Goal: Task Accomplishment & Management: Use online tool/utility

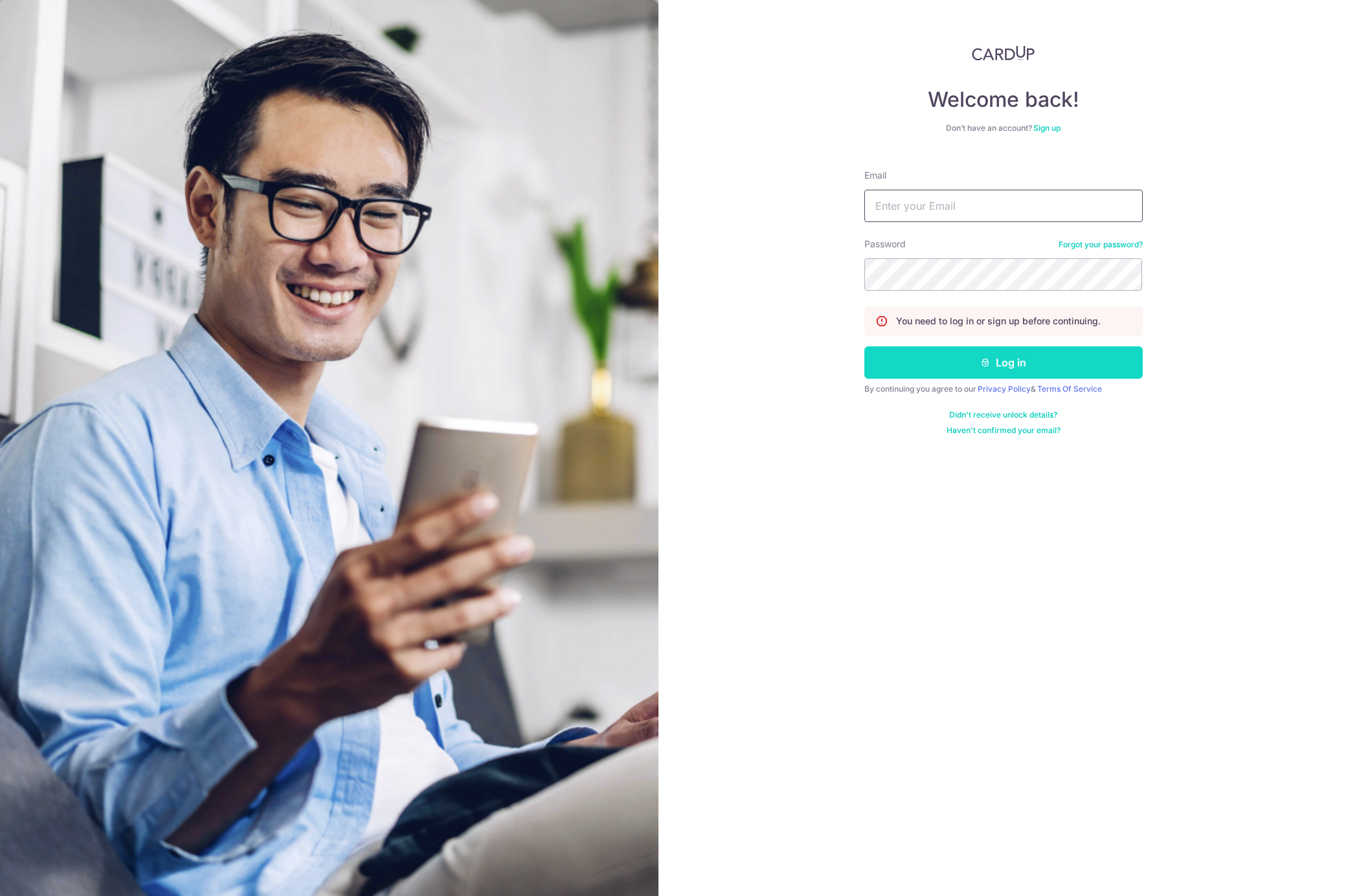
type input "[EMAIL_ADDRESS][DOMAIN_NAME]"
click at [1019, 368] on button "Log in" at bounding box center [1004, 362] width 278 height 32
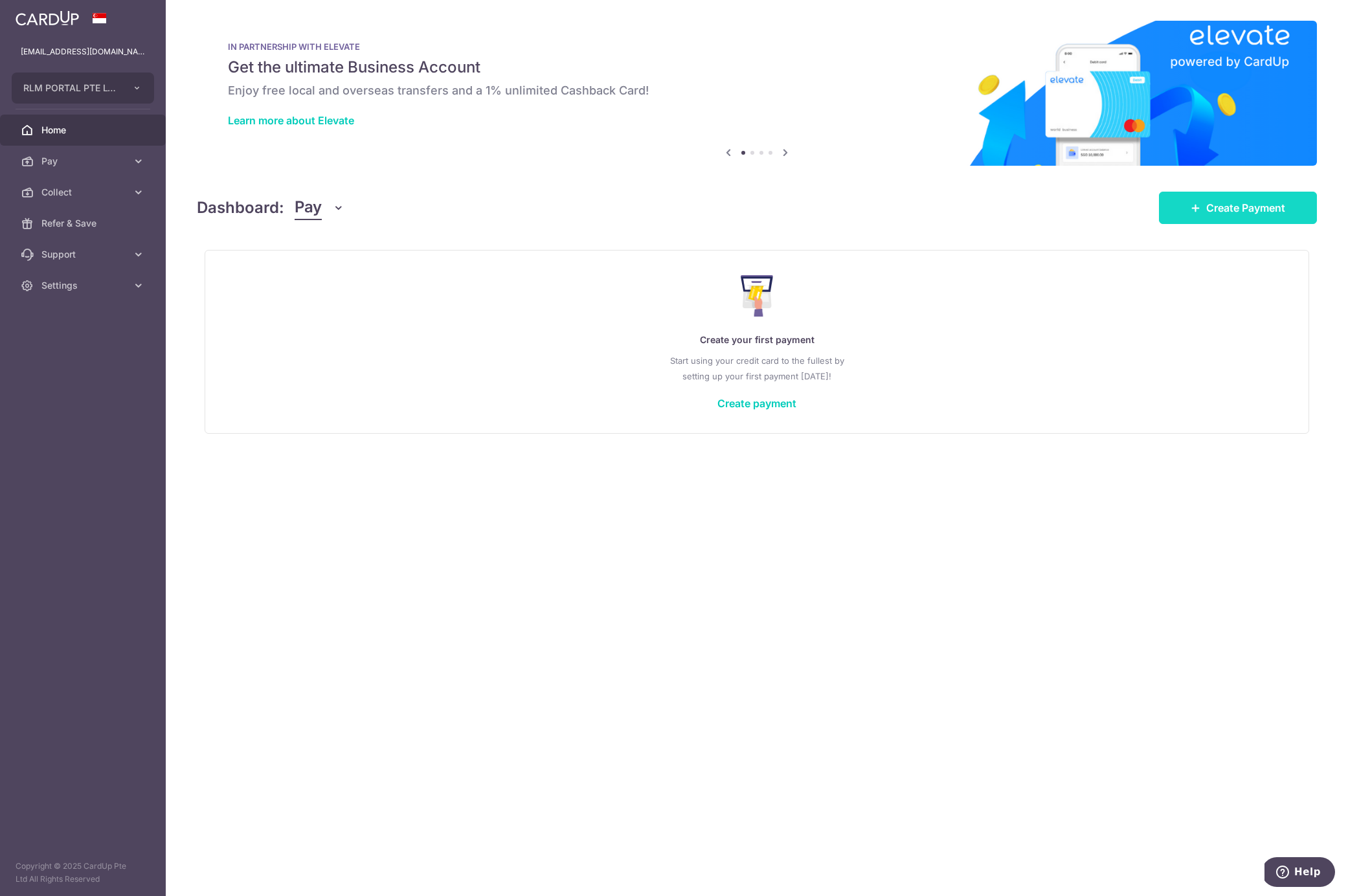
click at [1210, 209] on span "Create Payment" at bounding box center [1246, 207] width 79 height 16
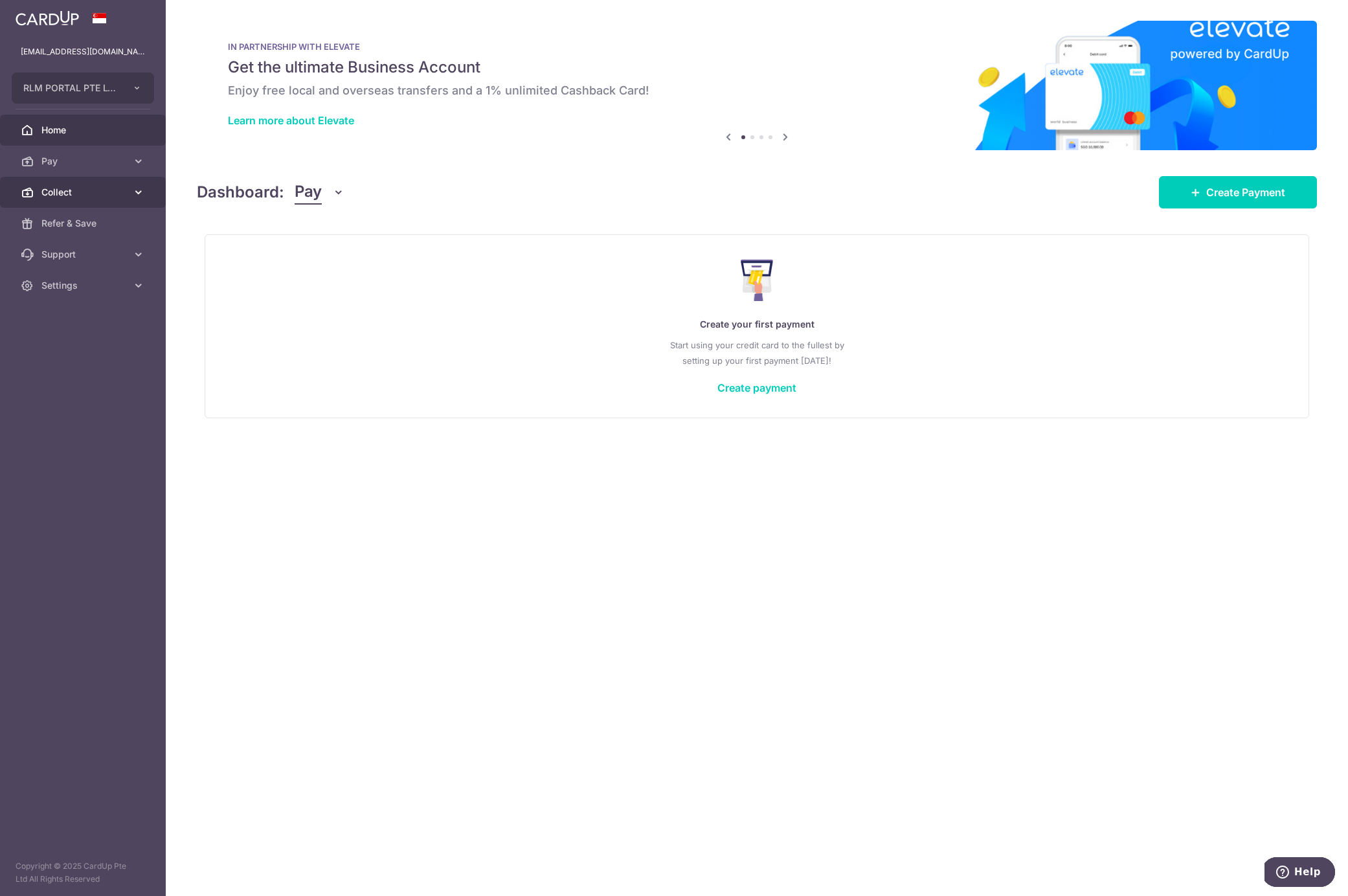
click at [91, 193] on span "Collect" at bounding box center [84, 192] width 86 height 13
click at [85, 286] on span "Payment Requests" at bounding box center [84, 285] width 86 height 13
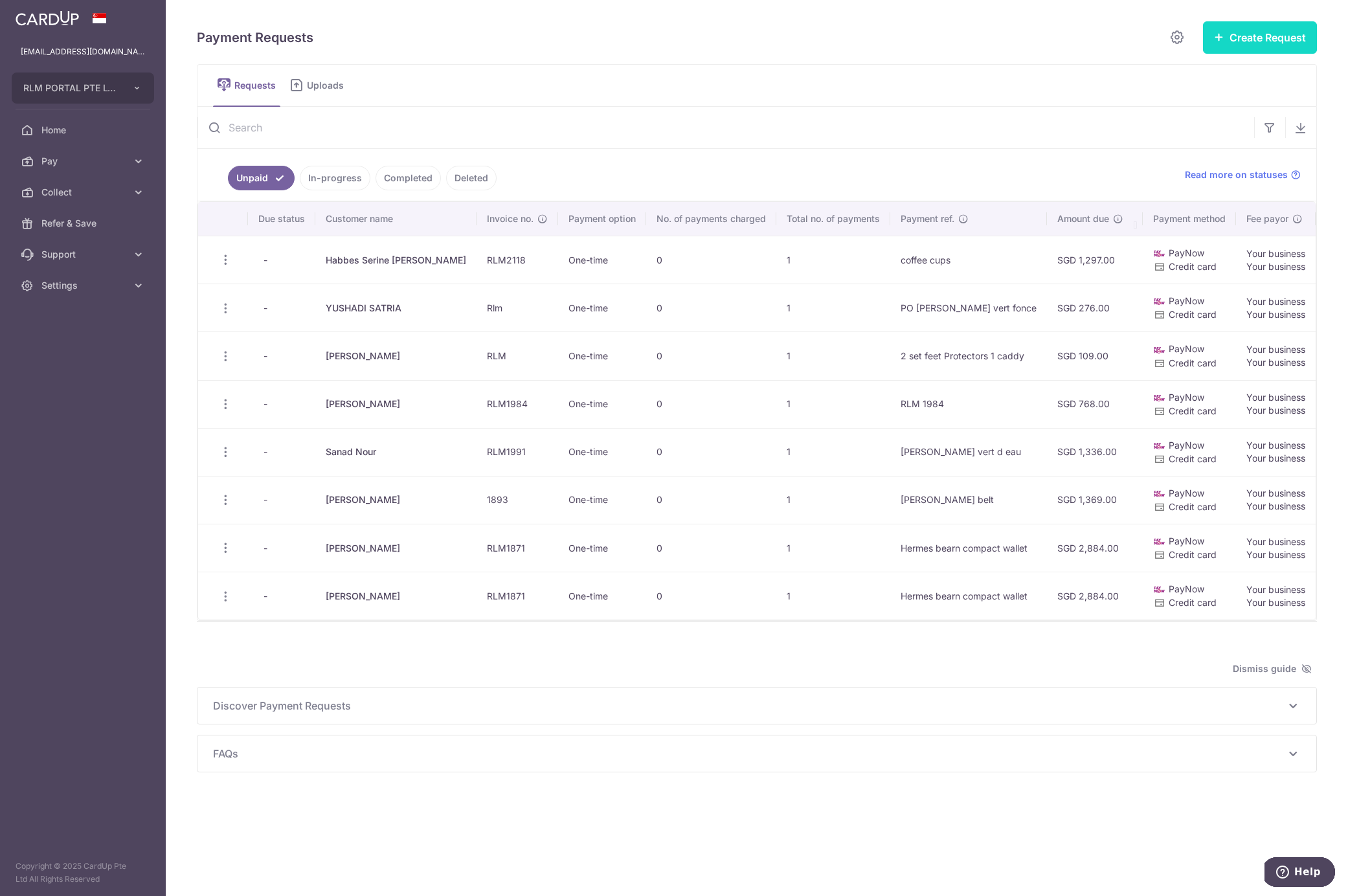
click at [1259, 40] on button "Create Request" at bounding box center [1260, 37] width 114 height 32
click at [1217, 74] on span "Single Request" at bounding box center [1239, 77] width 133 height 16
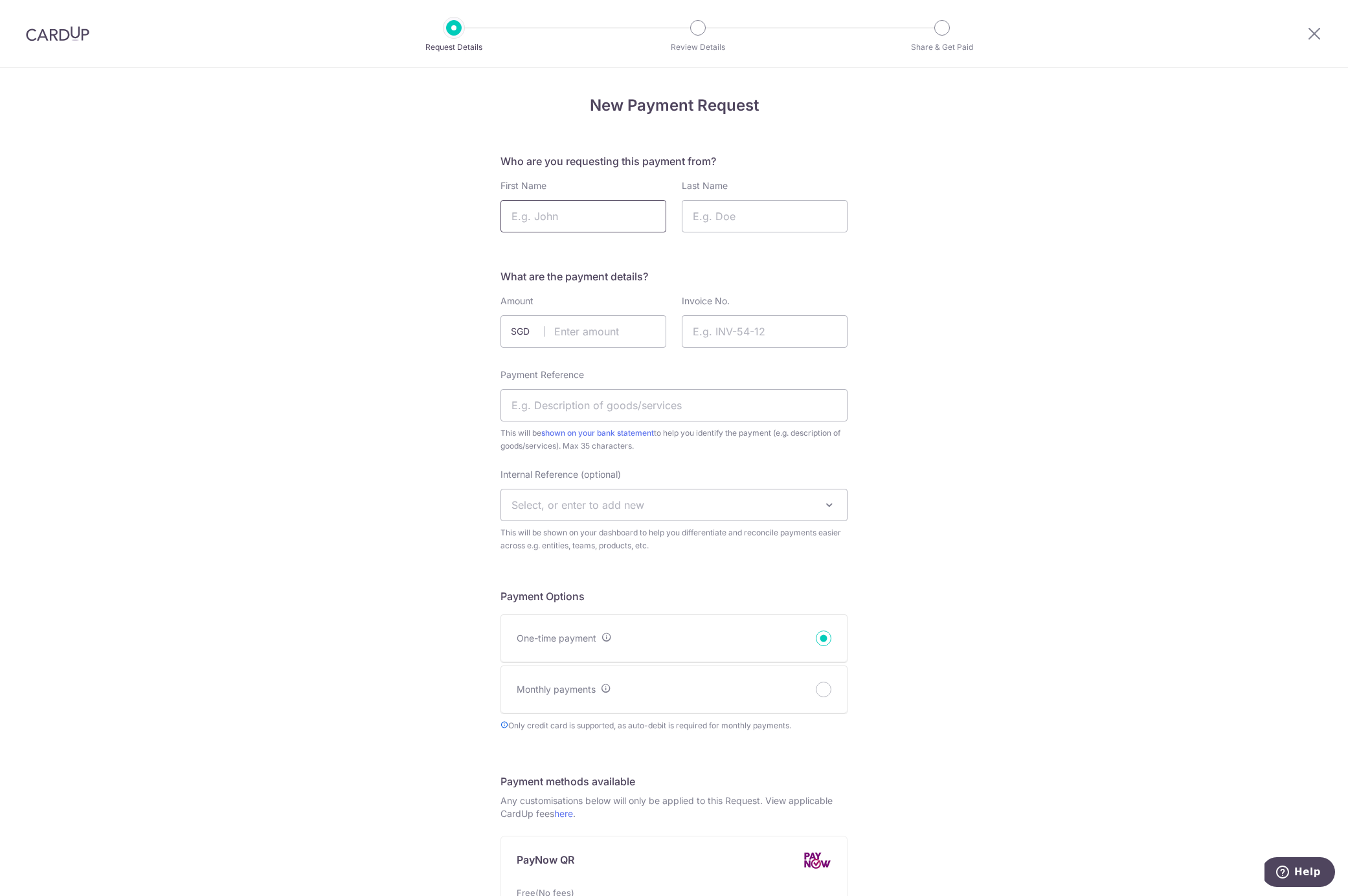
click at [569, 214] on input "First Name" at bounding box center [583, 216] width 165 height 32
type input "Hajah"
click at [731, 212] on input "Last Name" at bounding box center [765, 216] width 165 height 32
type input "Honney"
click at [585, 333] on input "text" at bounding box center [583, 331] width 165 height 32
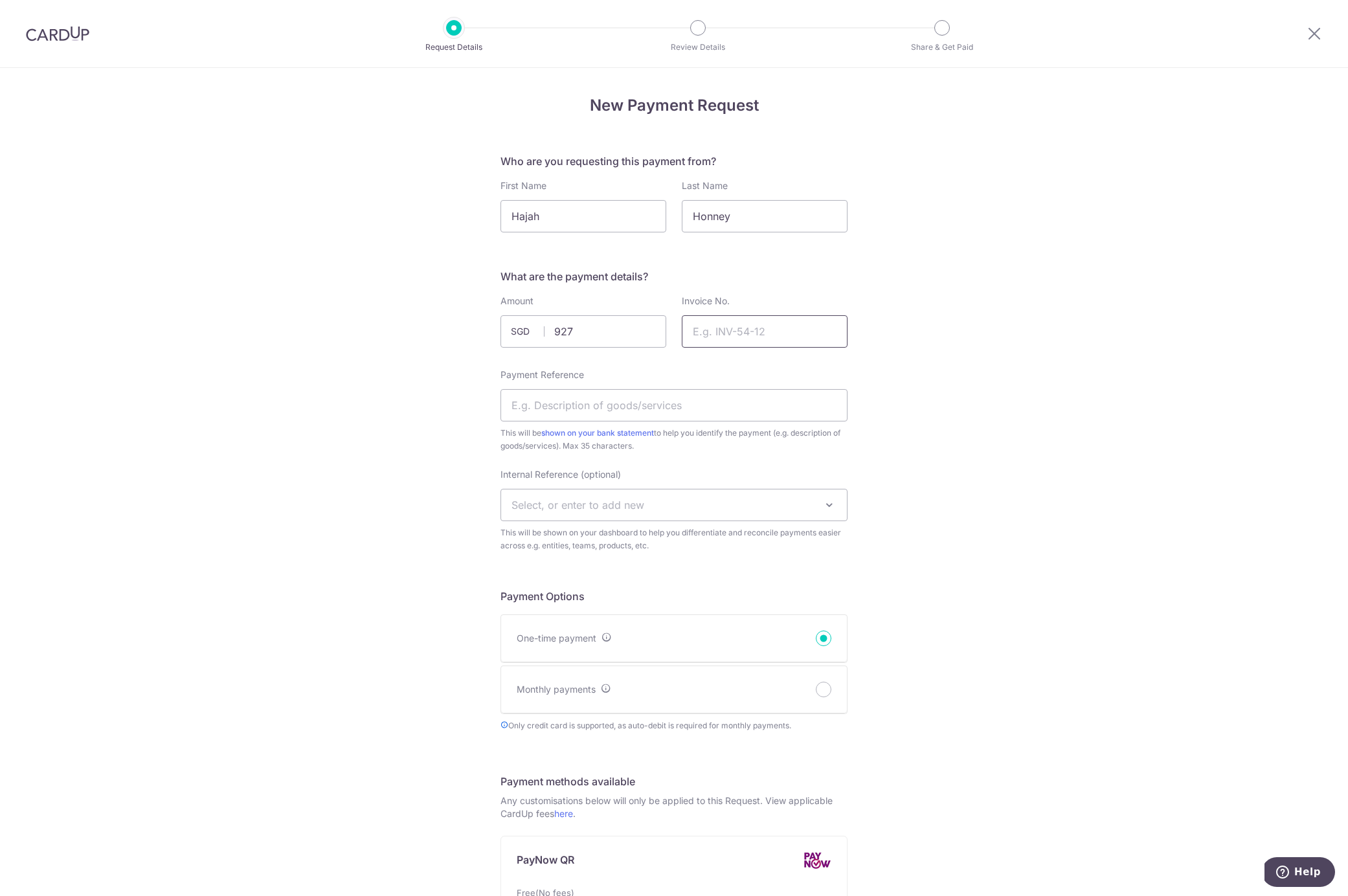
type input "927.00"
click at [768, 338] on input "Invoice No." at bounding box center [765, 331] width 165 height 32
type input "RLM"
click at [748, 408] on input "Payment Reference" at bounding box center [674, 405] width 347 height 32
type input "k"
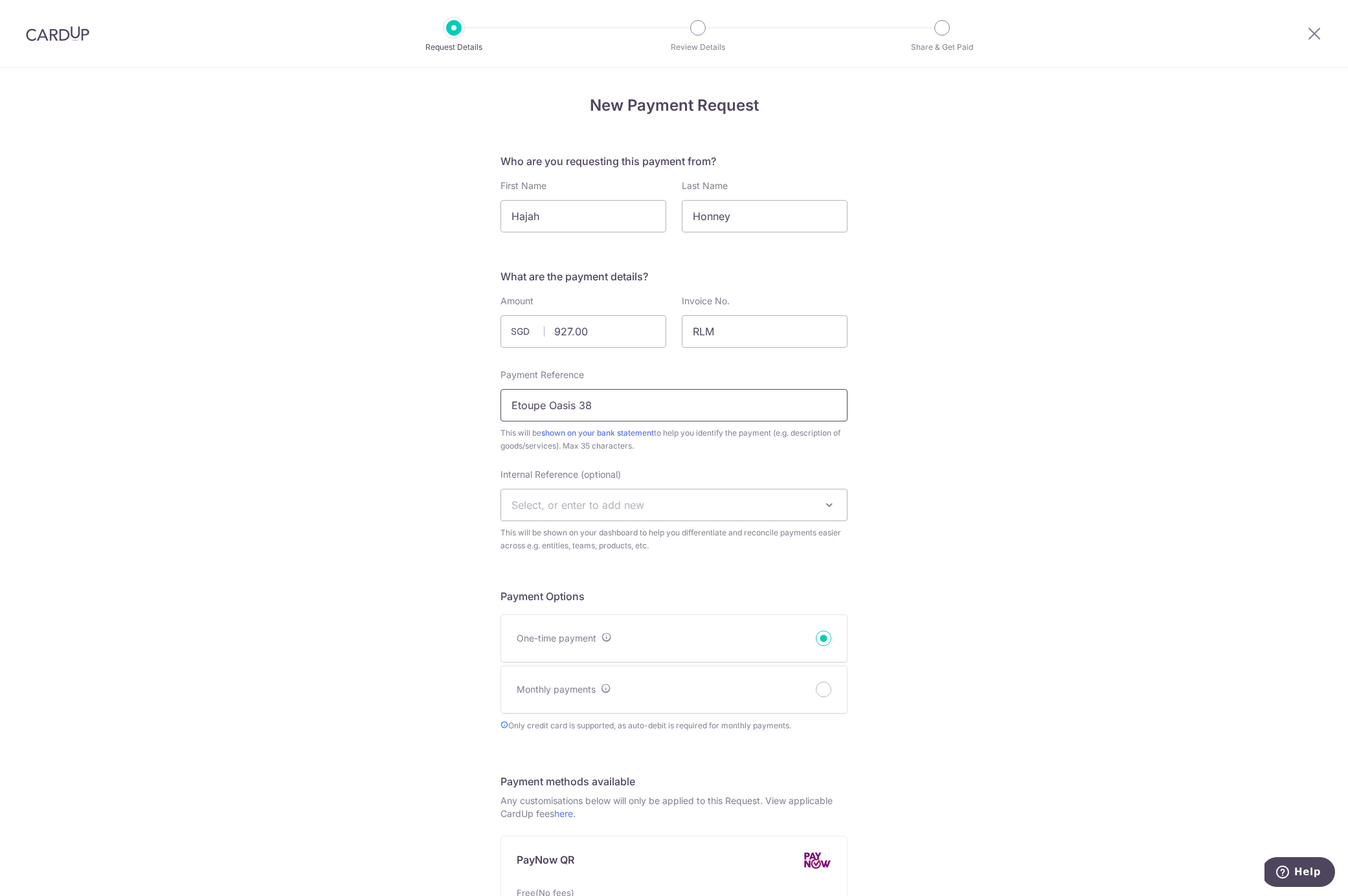
type input "Etoupe Oasis 38"
click at [1022, 623] on div "New Payment Request Who are you requesting this payment from? First Name Hajah …" at bounding box center [674, 764] width 1348 height 1394
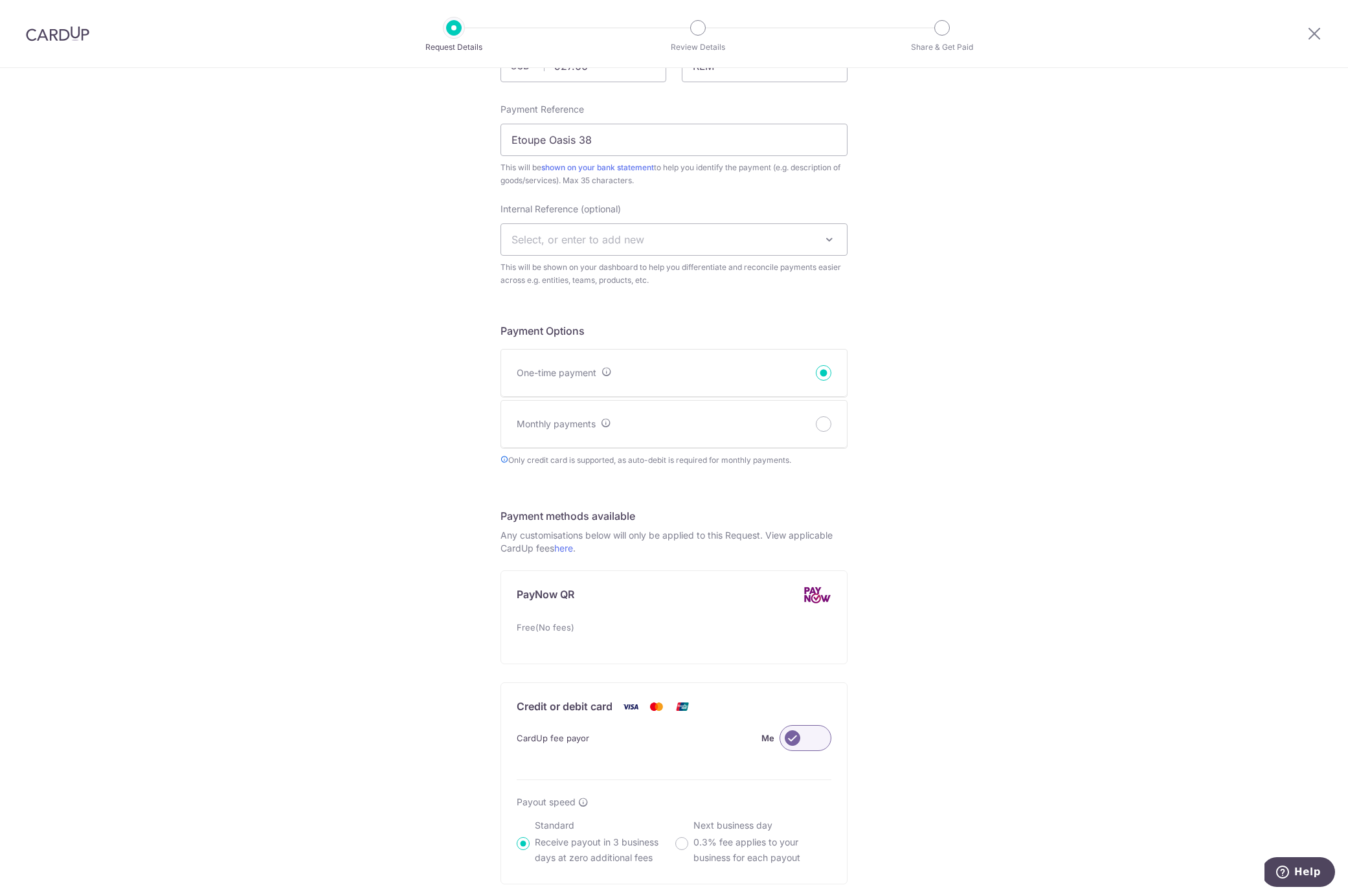
scroll to position [563, 0]
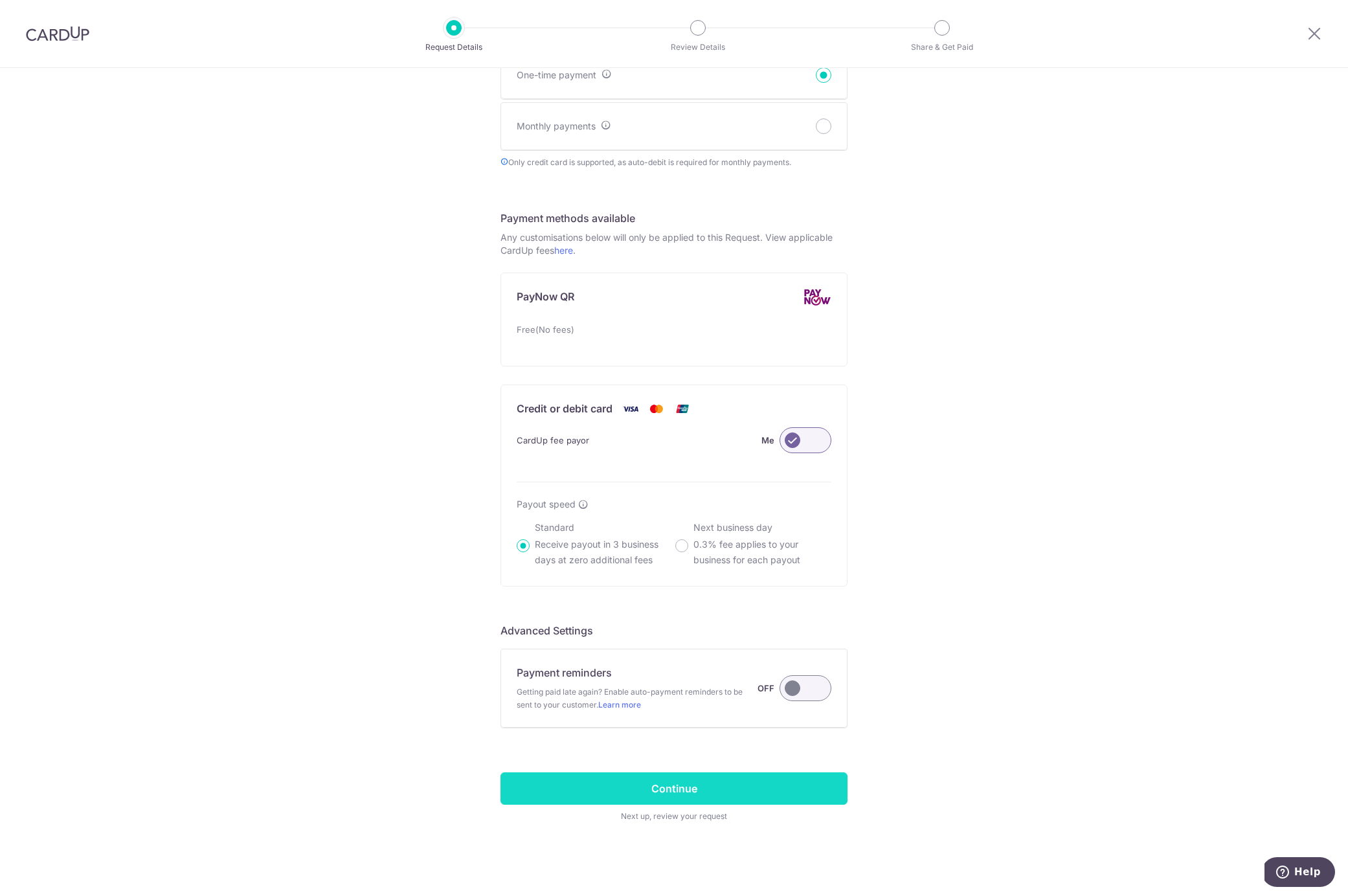
click at [677, 782] on input "Continue" at bounding box center [674, 789] width 347 height 32
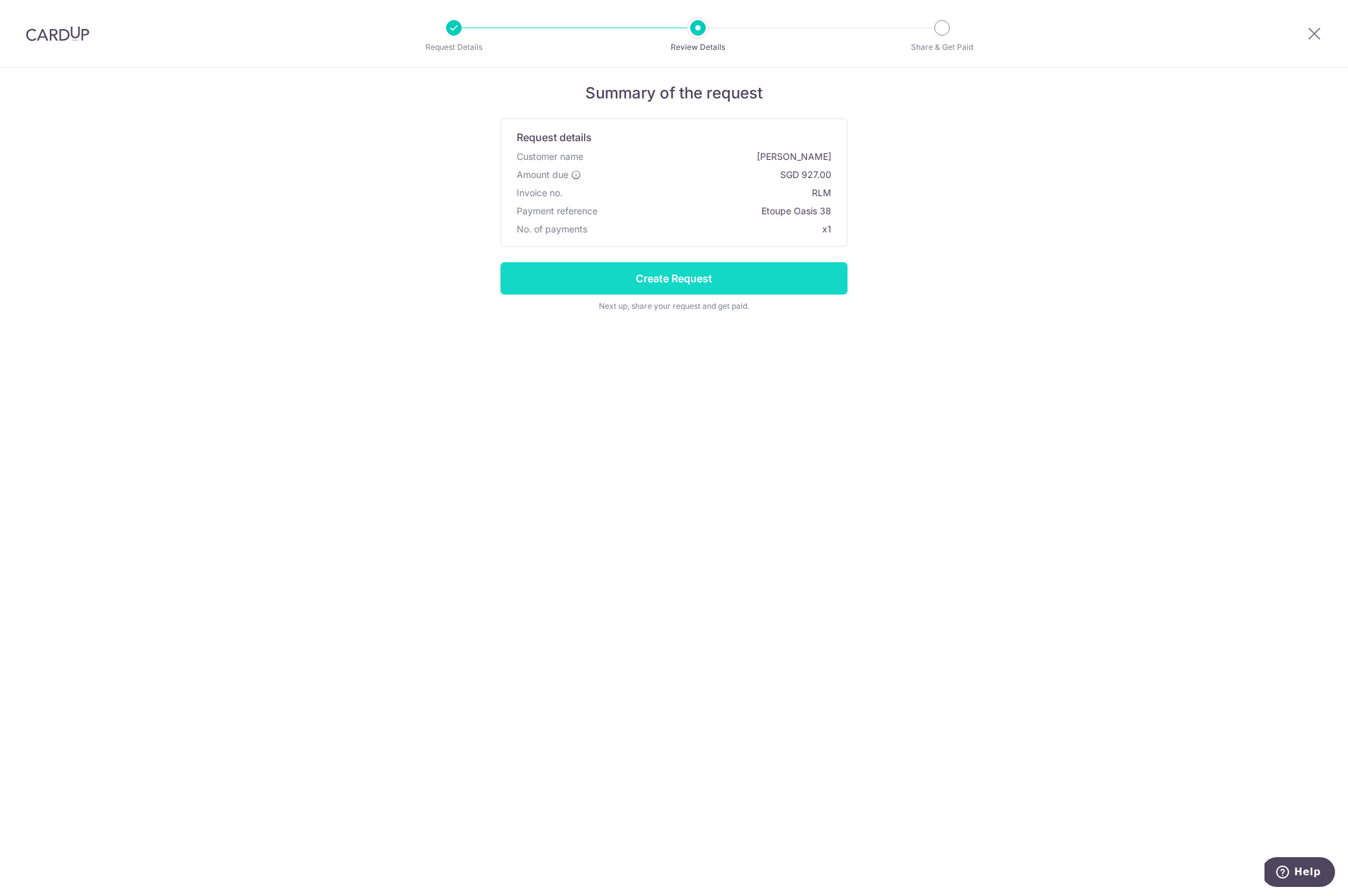
click at [712, 275] on input "Create Request" at bounding box center [674, 278] width 347 height 32
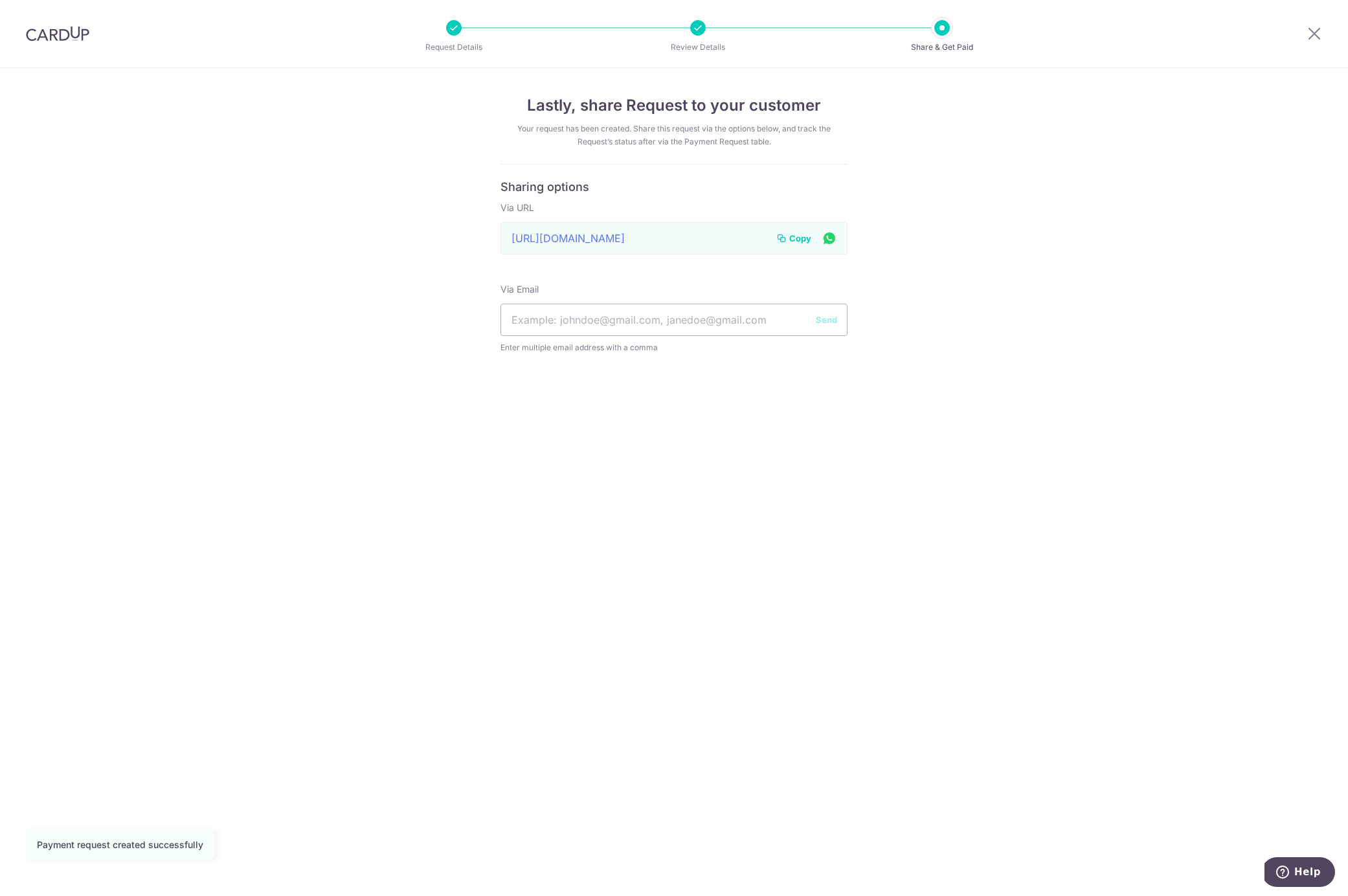
click at [804, 232] on span "Copy" at bounding box center [800, 238] width 22 height 13
